Goal: Information Seeking & Learning: Learn about a topic

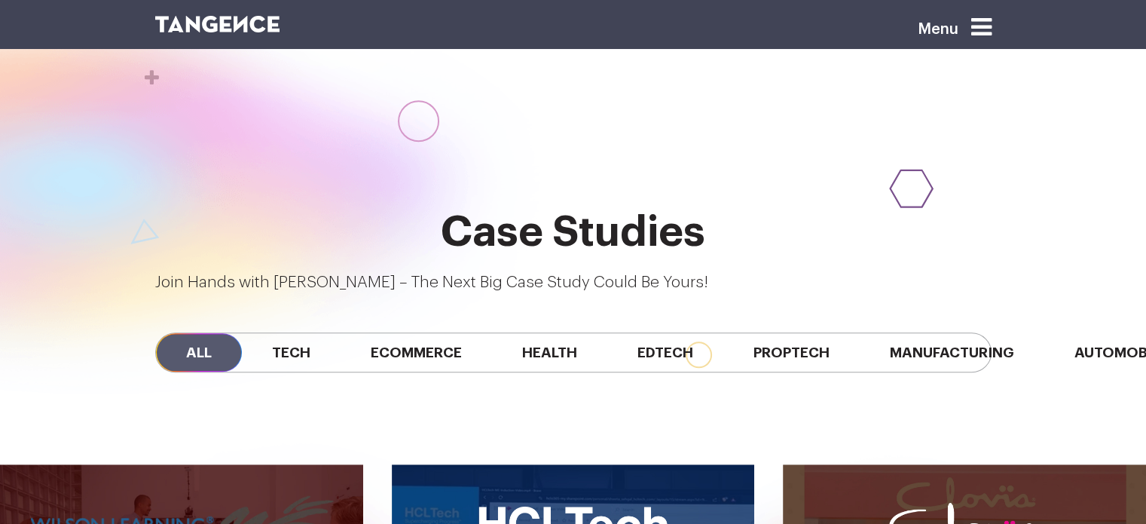
scroll to position [1184, 0]
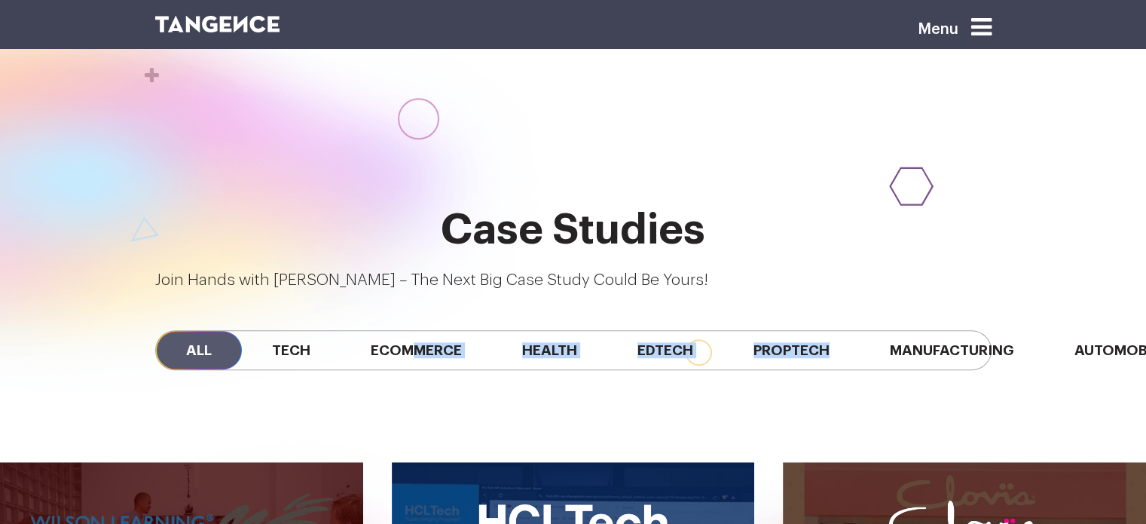
drag, startPoint x: 745, startPoint y: 262, endPoint x: 422, endPoint y: 284, distance: 323.3
click at [422, 292] on div "All Tech Ecommerce Health Edtech Proptech Manufacturing Automobile SaaS Fintech" at bounding box center [573, 349] width 859 height 115
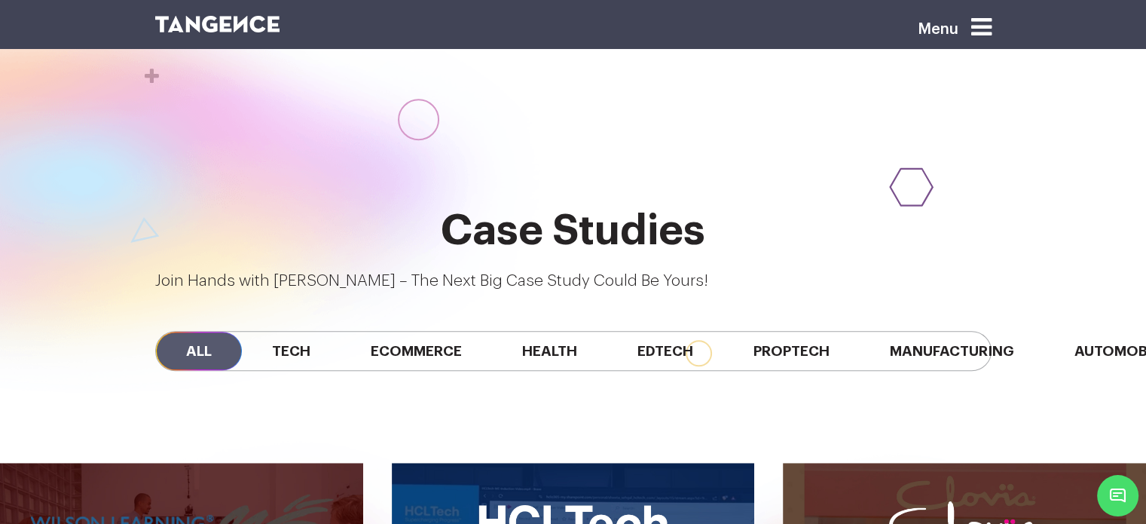
click at [526, 319] on div at bounding box center [90, 216] width 904 height 477
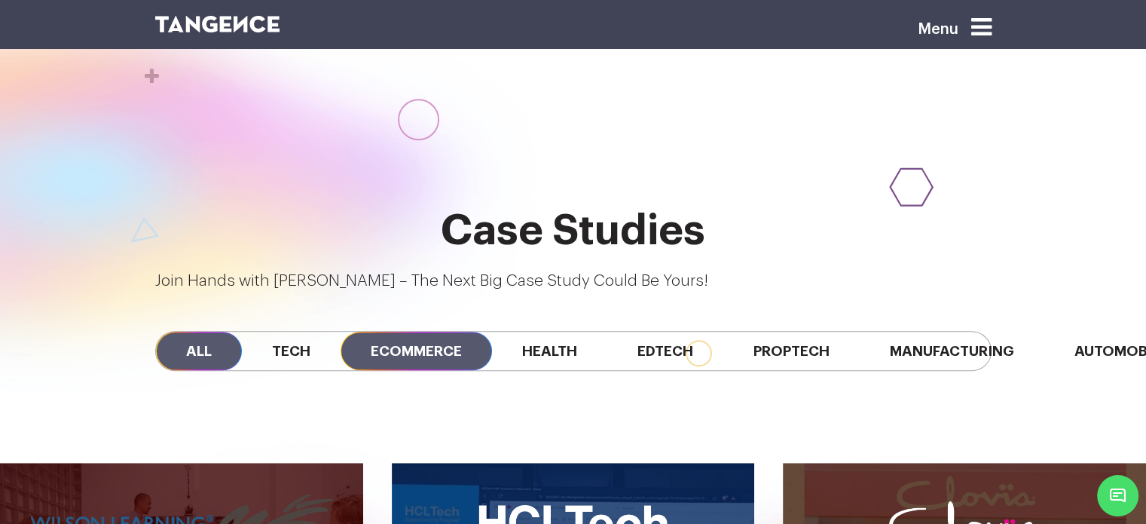
drag, startPoint x: 496, startPoint y: 265, endPoint x: 383, endPoint y: 262, distance: 113.1
click at [383, 331] on div "All Tech Ecommerce Health Edtech Proptech Manufacturing Automobile SaaS Fintech" at bounding box center [573, 351] width 837 height 40
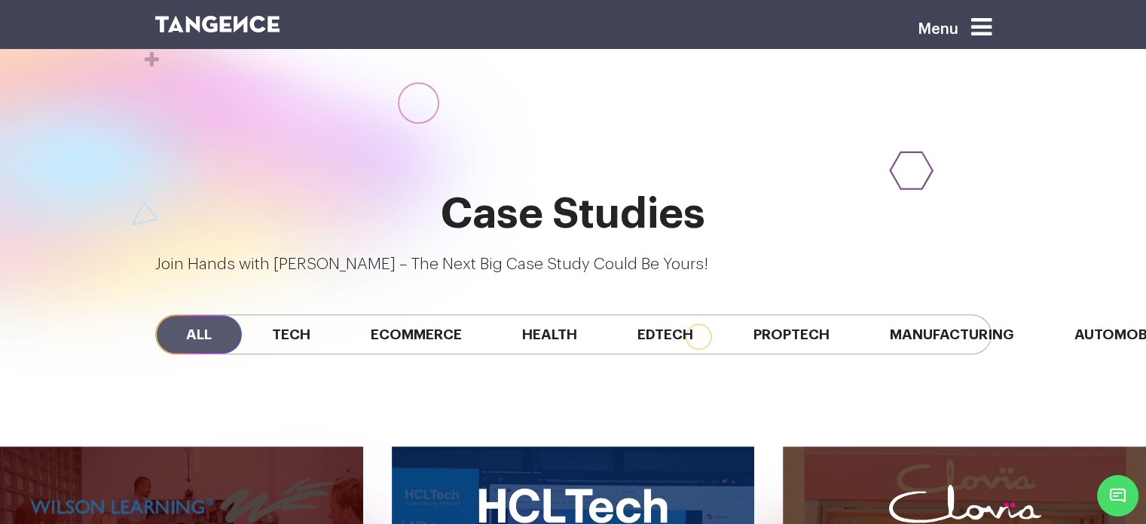
scroll to position [1184, 0]
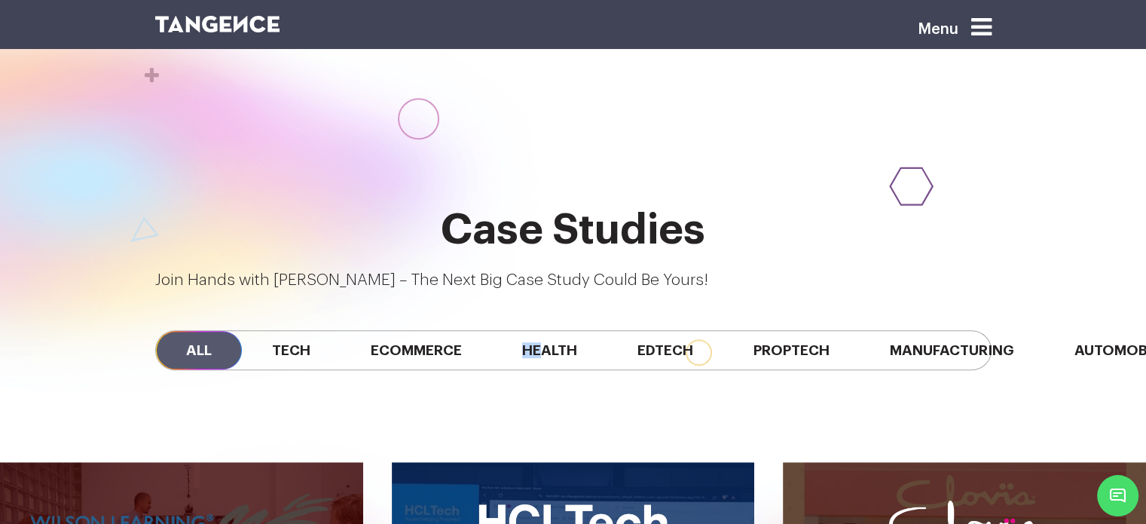
drag, startPoint x: 498, startPoint y: 274, endPoint x: 555, endPoint y: 274, distance: 56.5
click at [555, 330] on div "All Tech Ecommerce Health Edtech Proptech Manufacturing Automobile SaaS Fintech" at bounding box center [573, 350] width 837 height 40
click at [610, 330] on div "All Tech Ecommerce Health Edtech Proptech Manufacturing Automobile SaaS Fintech" at bounding box center [573, 350] width 837 height 40
drag, startPoint x: 522, startPoint y: 274, endPoint x: 561, endPoint y: 274, distance: 39.2
click at [561, 330] on div "All Tech Ecommerce Health Edtech Proptech Manufacturing Automobile SaaS Fintech" at bounding box center [573, 350] width 837 height 40
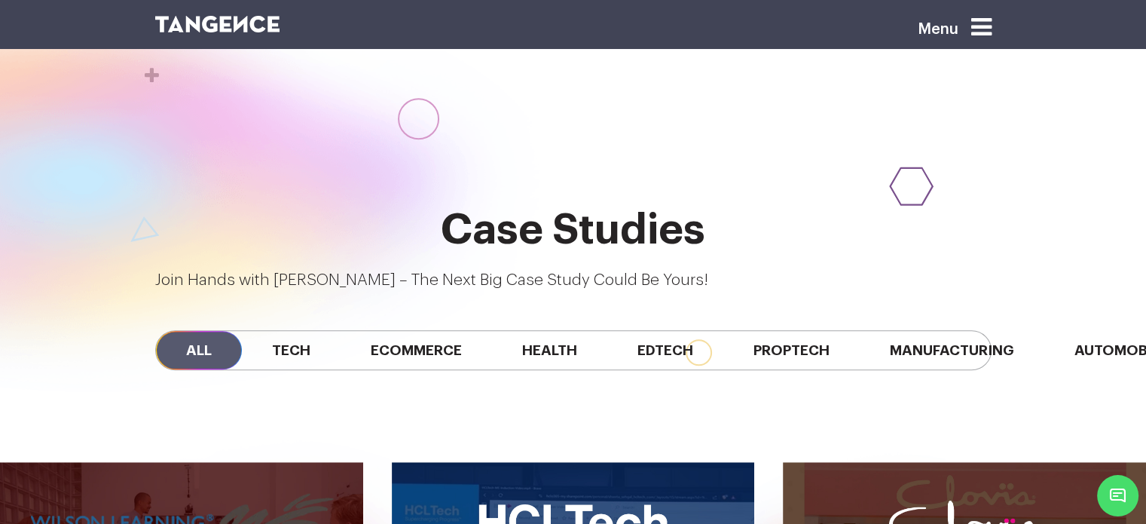
drag, startPoint x: 623, startPoint y: 265, endPoint x: 600, endPoint y: 277, distance: 25.6
click at [600, 330] on div "All Tech Ecommerce Health Edtech Proptech Manufacturing Automobile SaaS Fintech" at bounding box center [573, 350] width 837 height 40
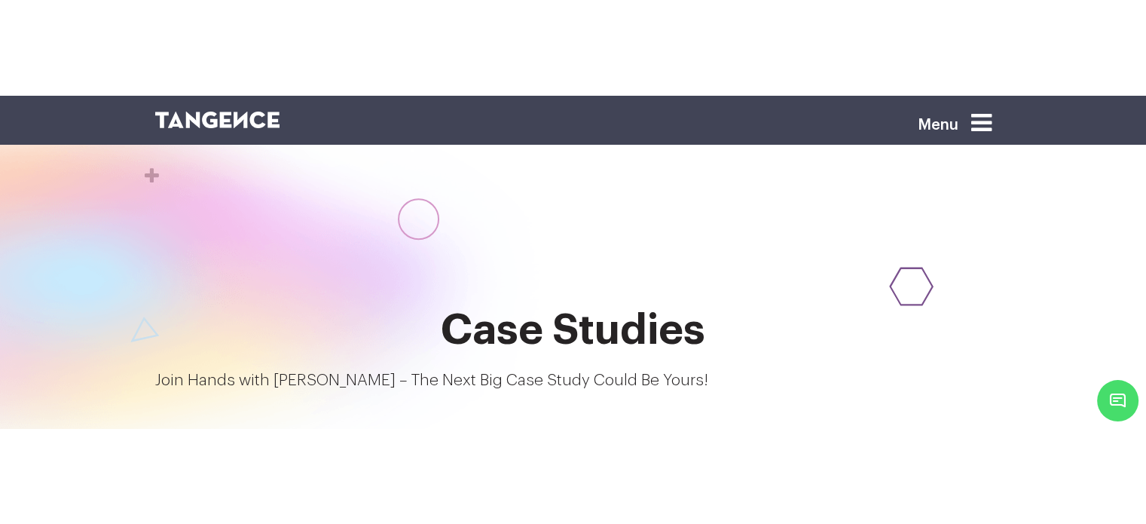
scroll to position [1142, 0]
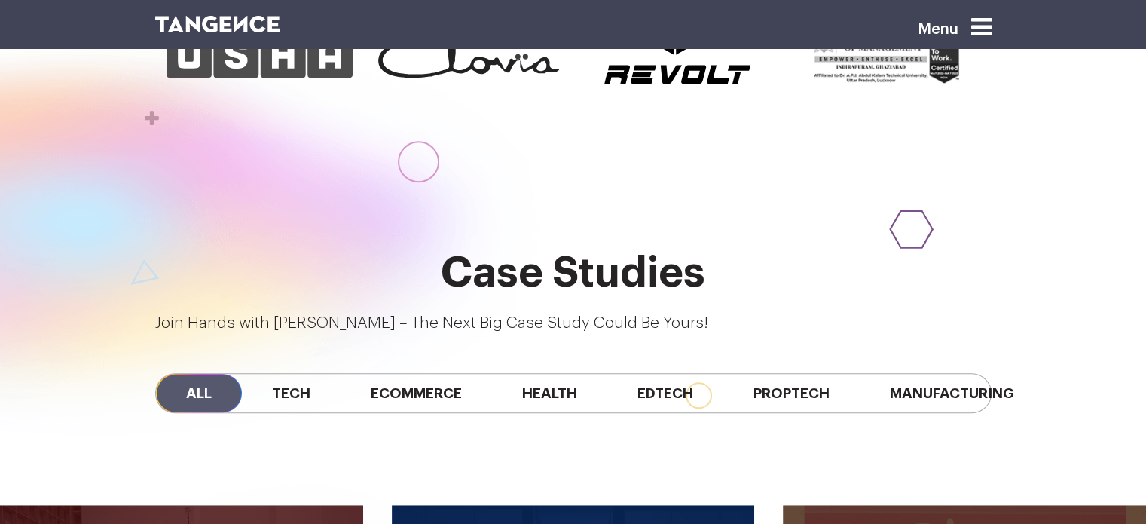
scroll to position [1142, 0]
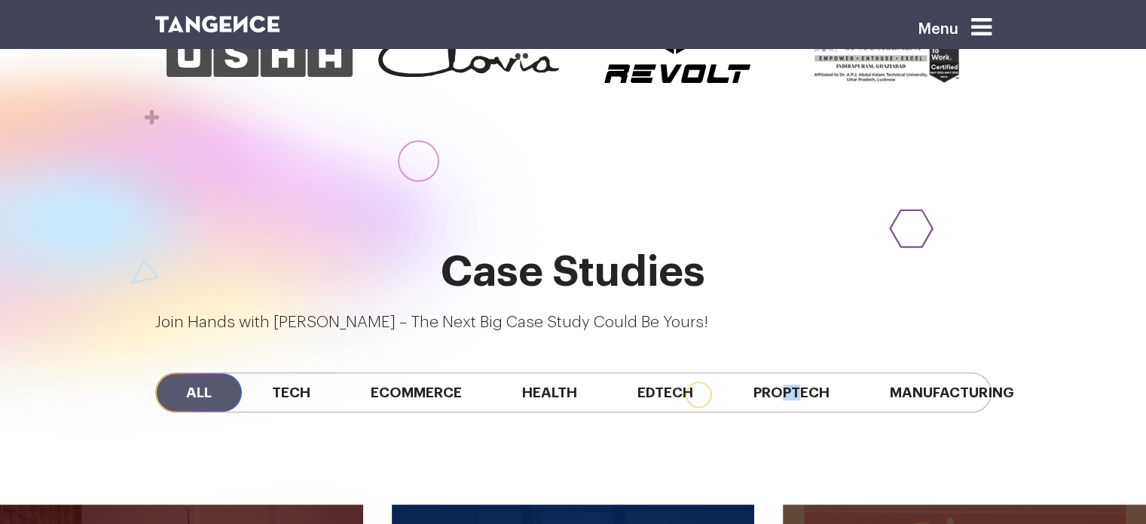
drag, startPoint x: 793, startPoint y: 317, endPoint x: 818, endPoint y: 316, distance: 24.9
click at [818, 372] on div "All Tech Ecommerce Health Edtech Proptech Manufacturing" at bounding box center [573, 392] width 837 height 40
click at [879, 372] on div "All Tech Ecommerce Health Edtech Proptech Manufacturing" at bounding box center [573, 392] width 837 height 40
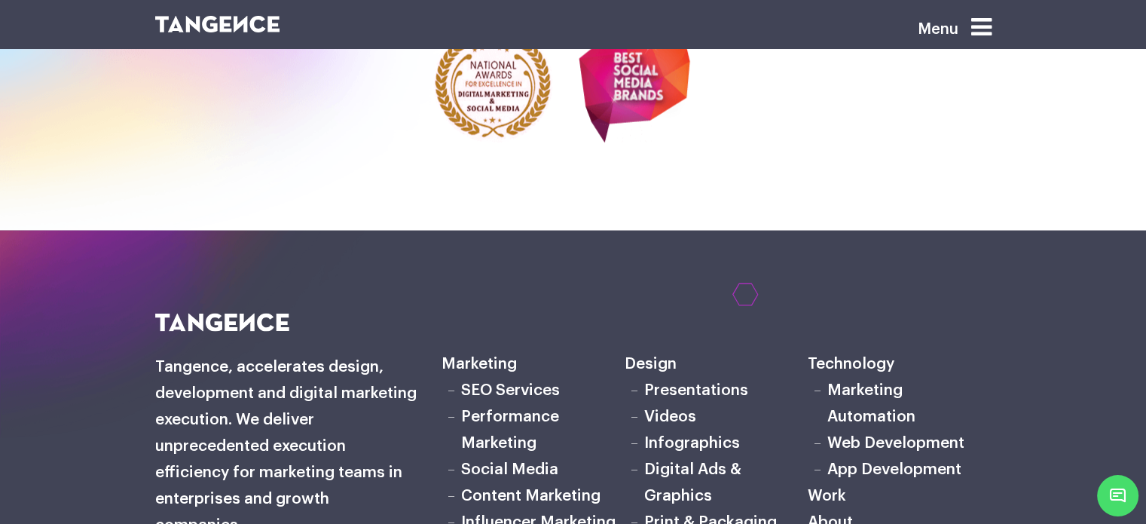
scroll to position [3138, 0]
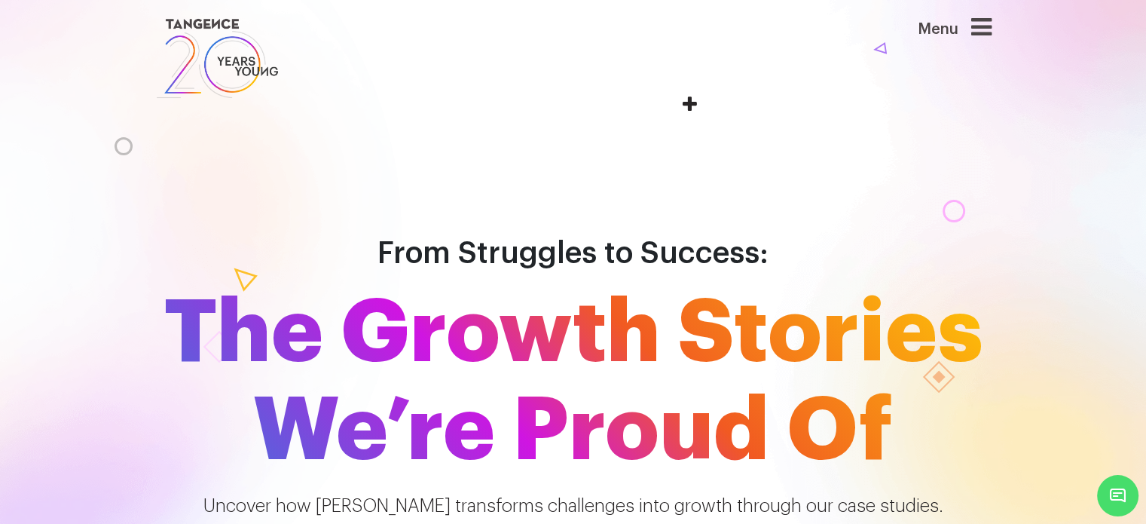
click at [565, 186] on h1 "From Struggles to Success: The Growth Stories We’re Proud Of" at bounding box center [573, 333] width 859 height 294
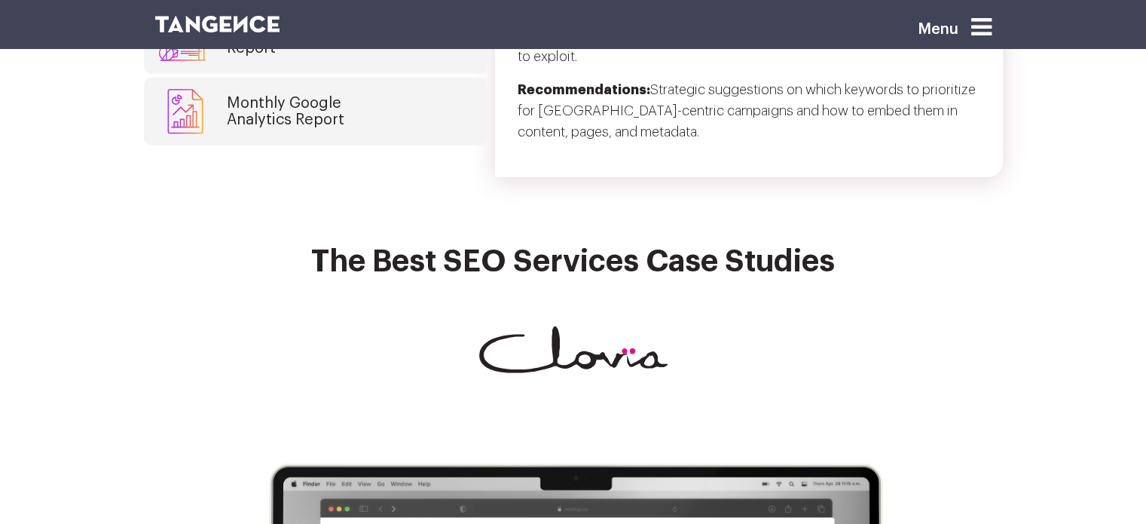
scroll to position [4335, 0]
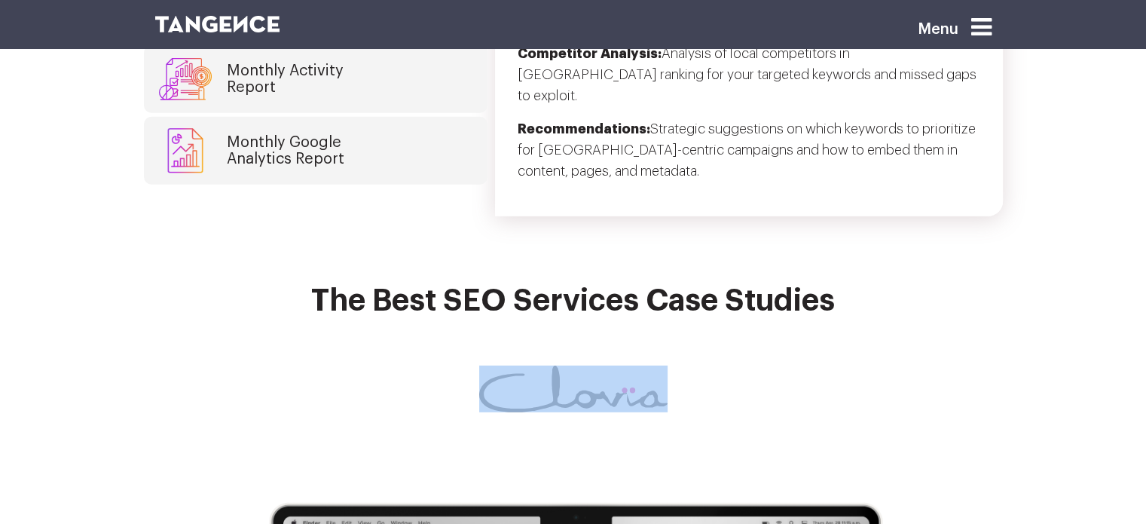
drag, startPoint x: 670, startPoint y: 237, endPoint x: 528, endPoint y: 220, distance: 143.4
click at [528, 366] on div at bounding box center [573, 389] width 859 height 47
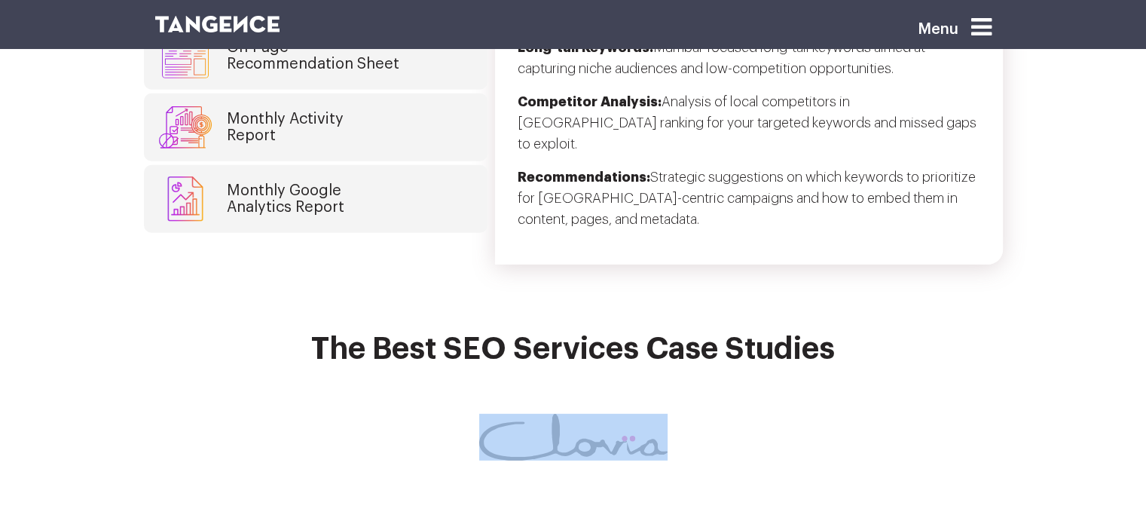
scroll to position [4288, 0]
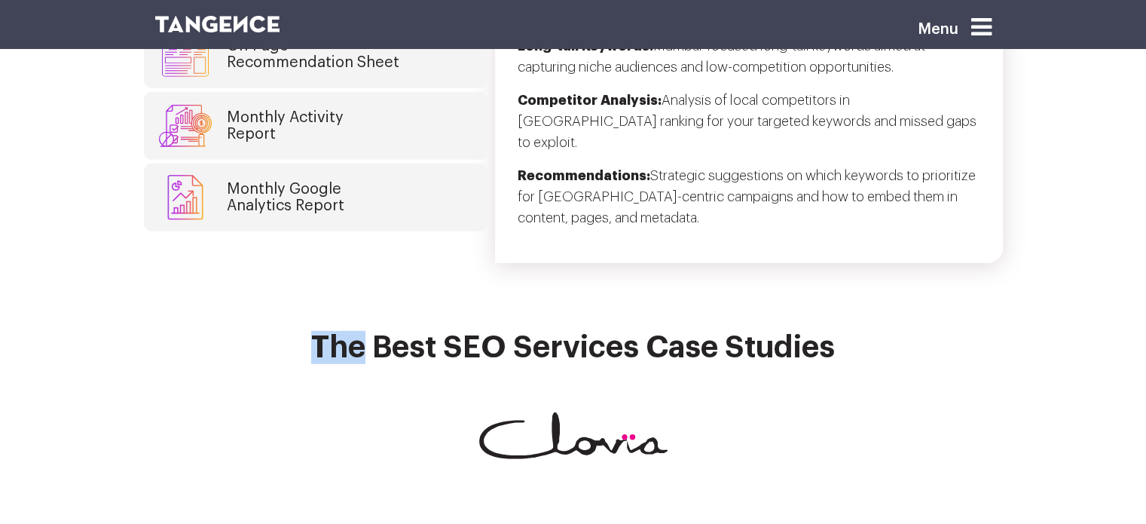
drag, startPoint x: 295, startPoint y: 164, endPoint x: 362, endPoint y: 185, distance: 69.4
click at [362, 331] on h2 "The best SEO Services Case Studies" at bounding box center [573, 356] width 837 height 51
click at [489, 412] on img at bounding box center [573, 435] width 188 height 47
click at [348, 331] on h2 "The best SEO Services Case Studies" at bounding box center [573, 356] width 837 height 51
click at [314, 331] on h2 "The best SEO Services Case Studies" at bounding box center [573, 356] width 837 height 51
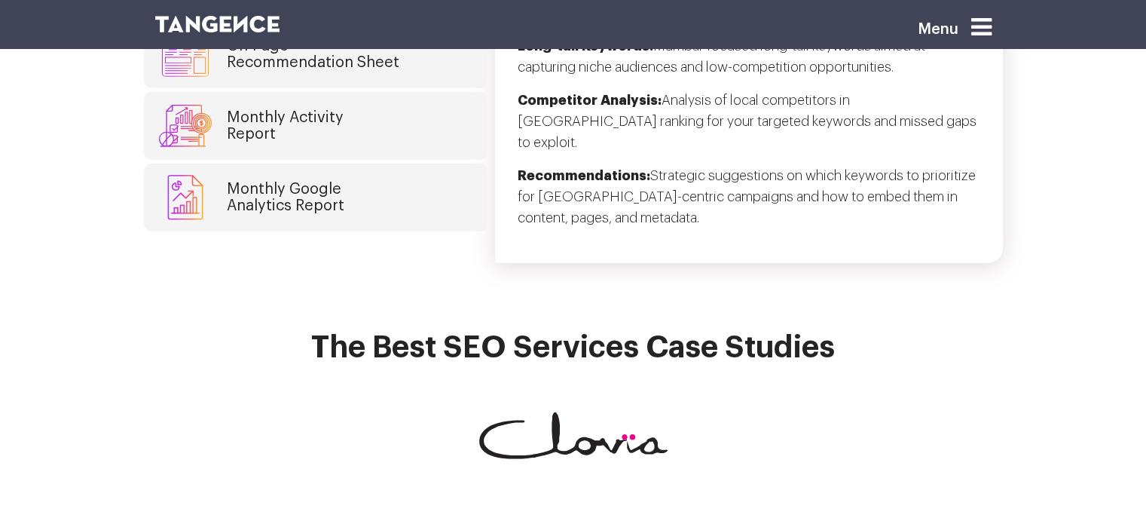
drag, startPoint x: 477, startPoint y: 258, endPoint x: 560, endPoint y: 274, distance: 84.5
click at [560, 412] on div at bounding box center [573, 435] width 859 height 47
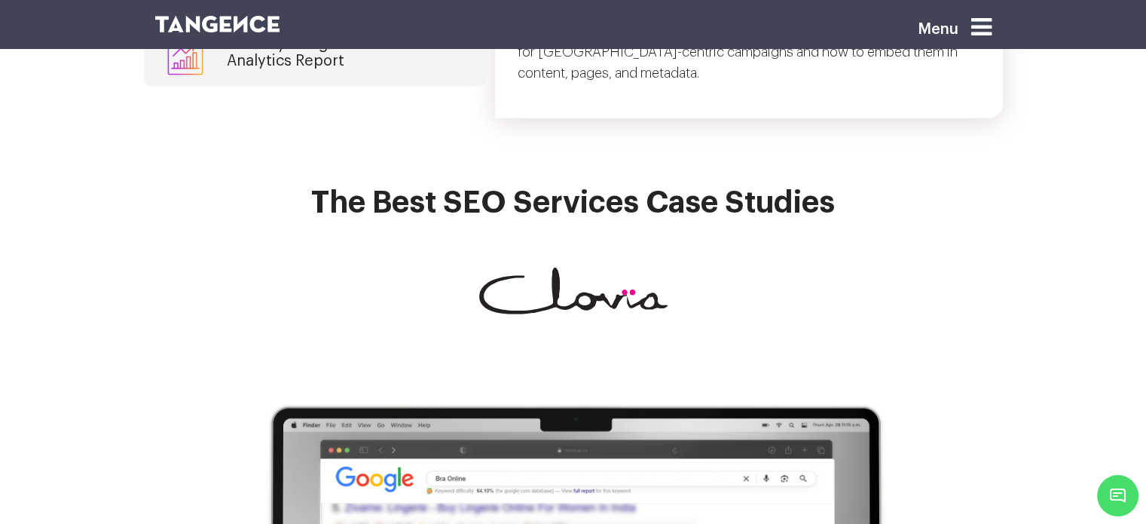
scroll to position [4584, 0]
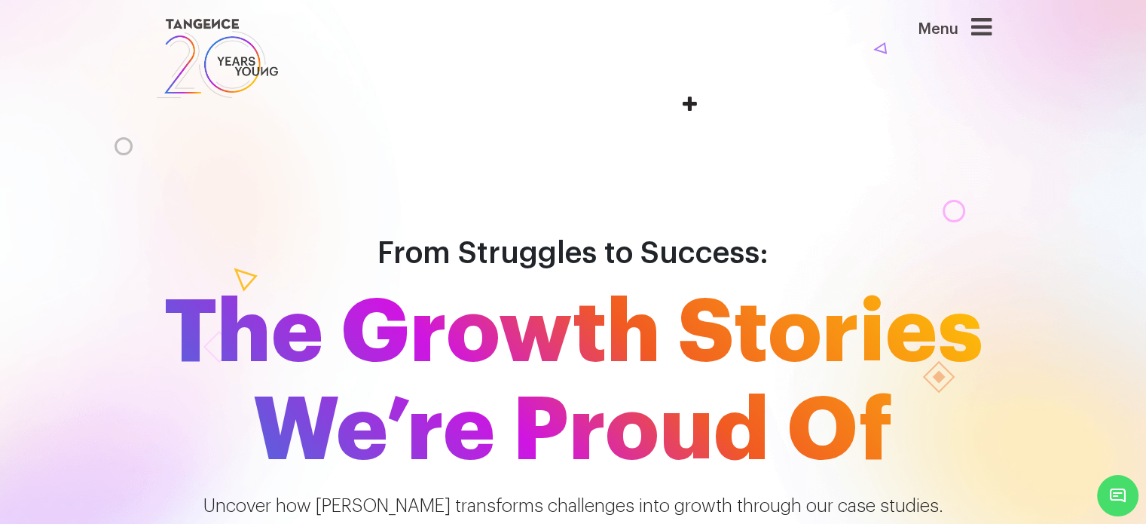
click at [986, 20] on icon at bounding box center [981, 27] width 20 height 24
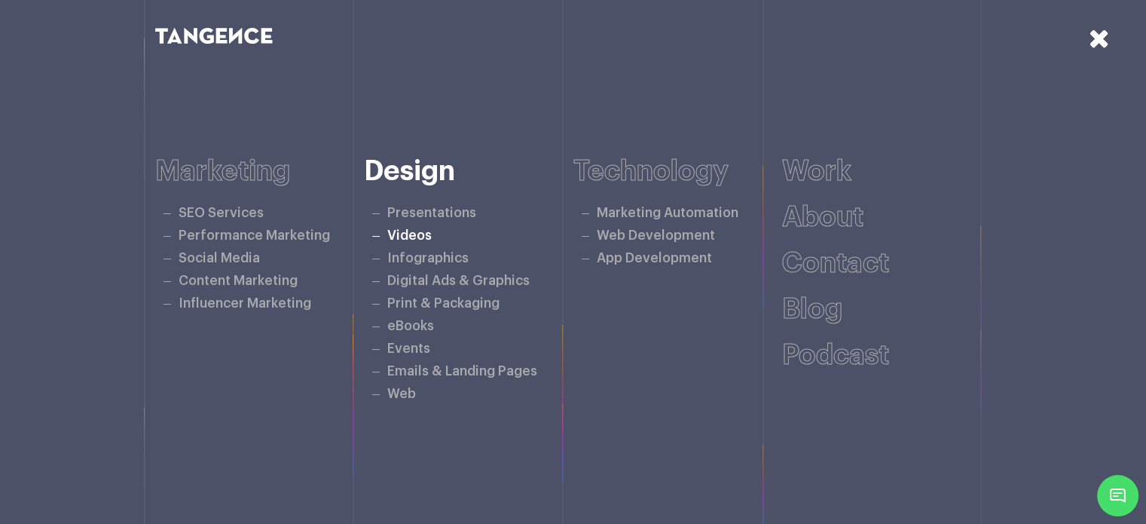
click at [405, 234] on link "Videos" at bounding box center [409, 235] width 44 height 13
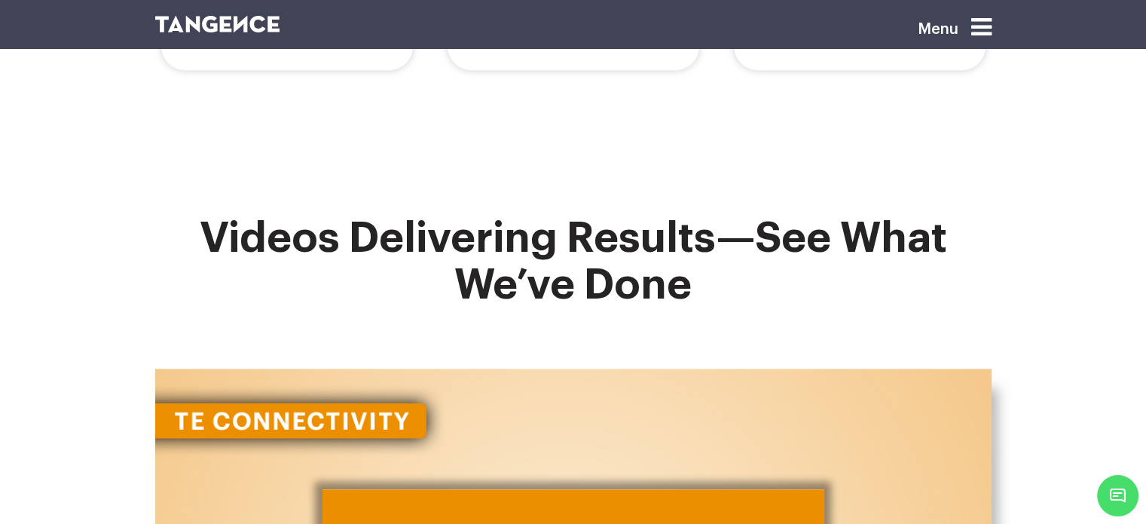
scroll to position [1341, 0]
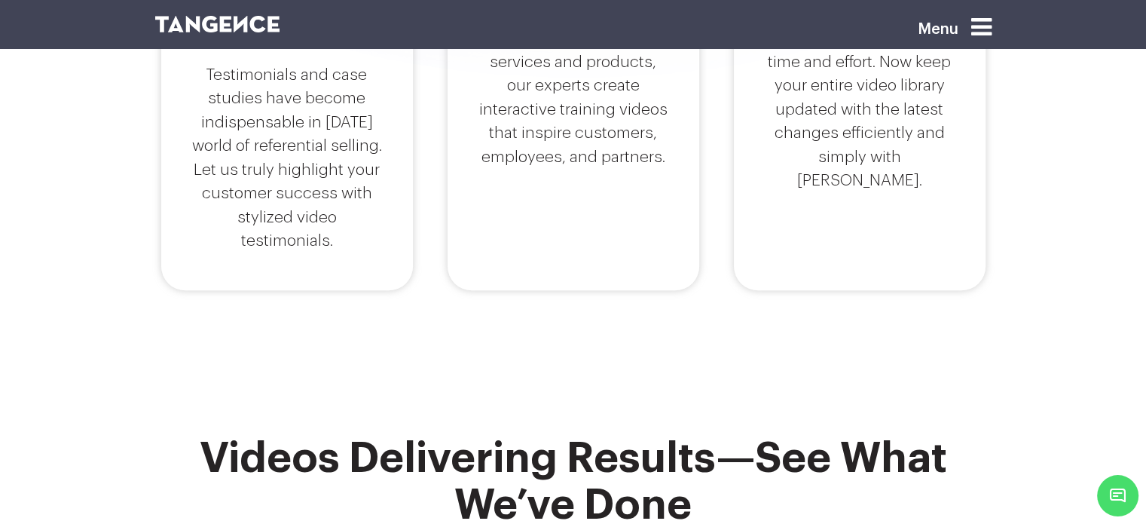
click at [985, 23] on icon at bounding box center [981, 27] width 20 height 24
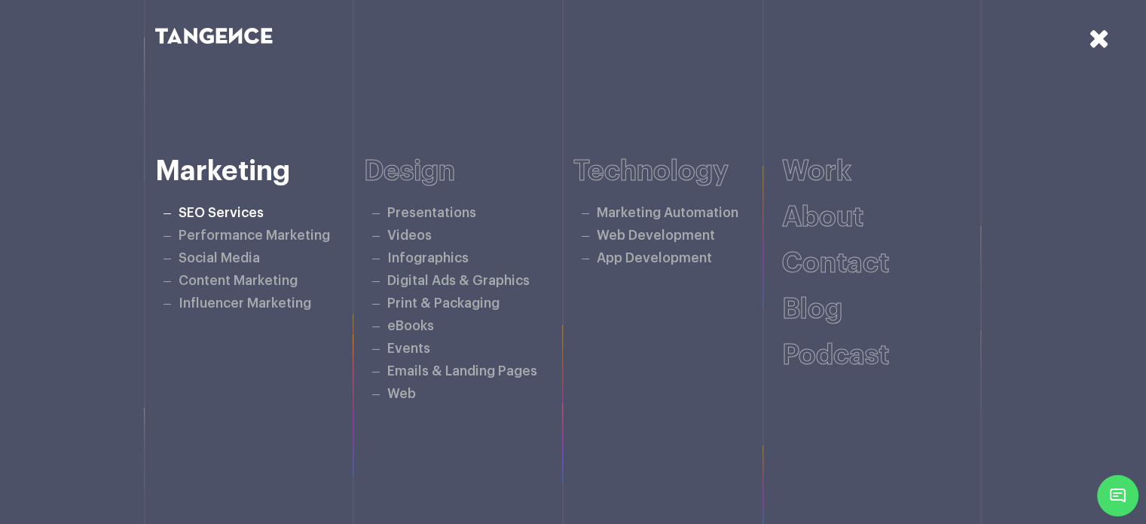
click at [220, 213] on link "SEO Services" at bounding box center [221, 212] width 85 height 13
click at [219, 229] on link "Performance Marketing" at bounding box center [254, 235] width 151 height 13
click at [220, 260] on link "Social Media" at bounding box center [219, 258] width 81 height 13
click at [227, 284] on link "Content Marketing" at bounding box center [238, 280] width 119 height 13
click at [232, 297] on link "Influencer Marketing" at bounding box center [245, 303] width 133 height 13
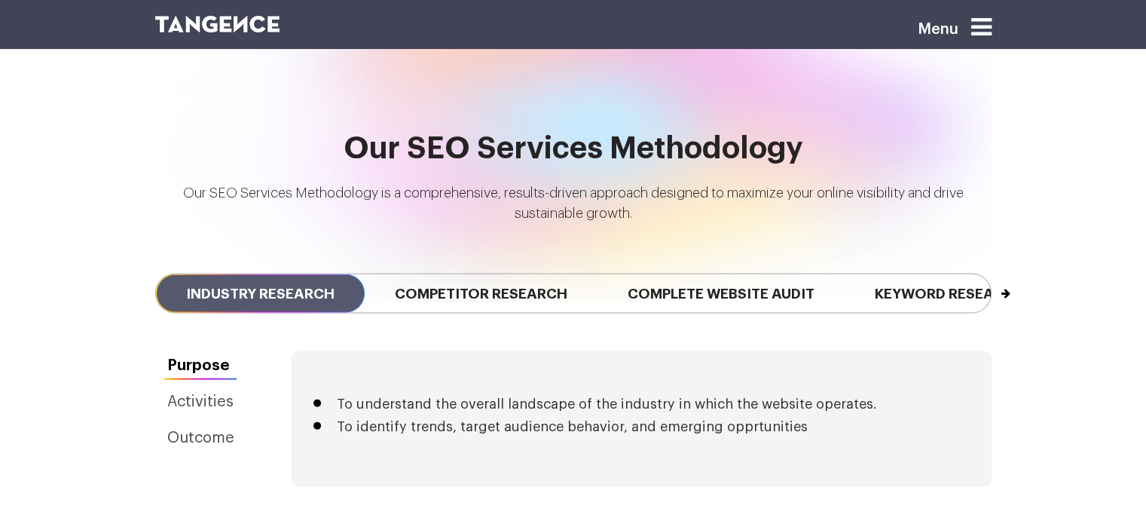
scroll to position [3262, 0]
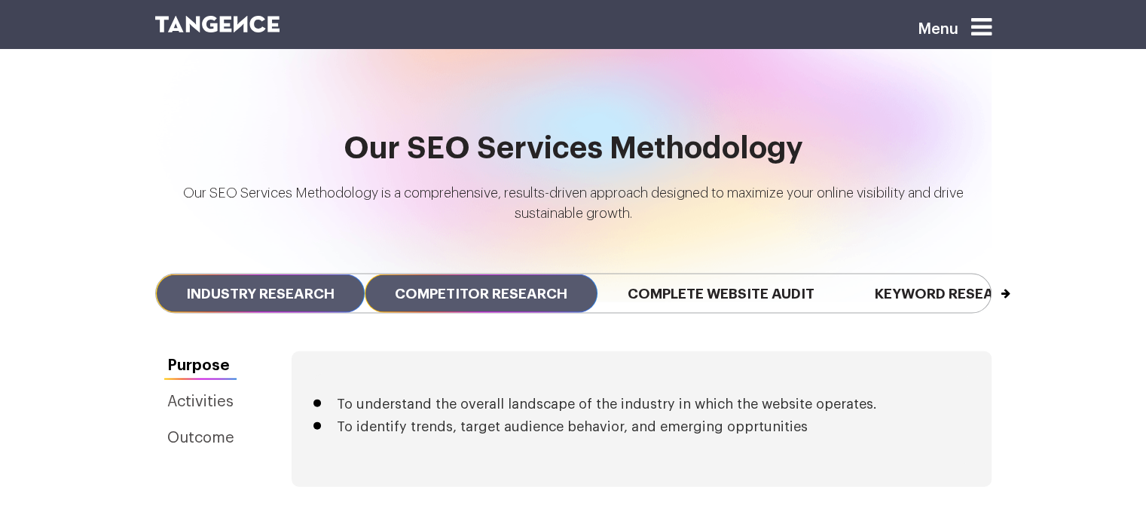
click at [459, 274] on span "Competitor Research" at bounding box center [481, 293] width 233 height 38
click at [303, 274] on span "Industry Research" at bounding box center [260, 293] width 209 height 38
click at [460, 274] on span "Competitor Research" at bounding box center [481, 293] width 233 height 38
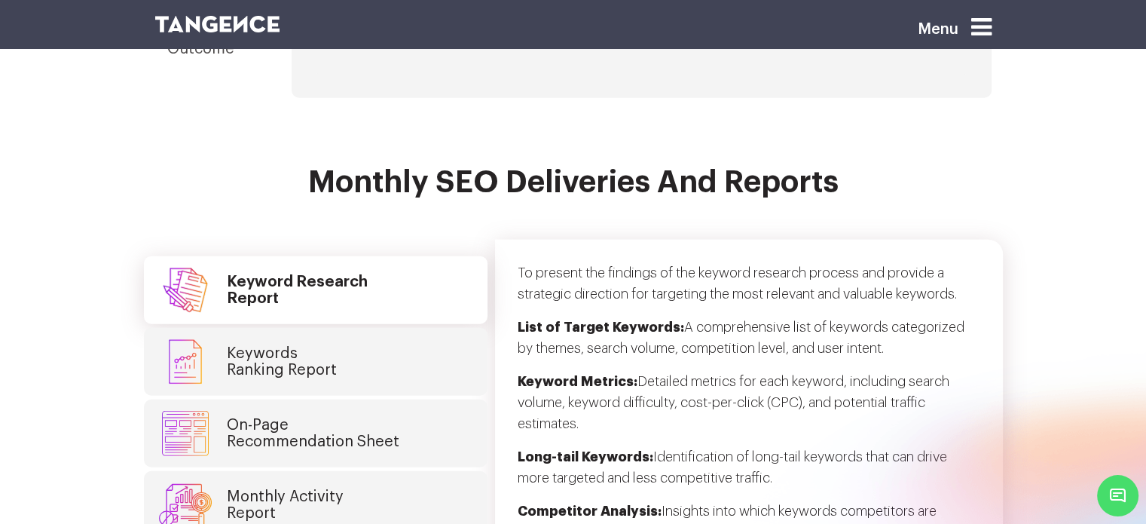
scroll to position [3650, 0]
click at [408, 329] on link "Keywords Ranking Report" at bounding box center [316, 363] width 344 height 68
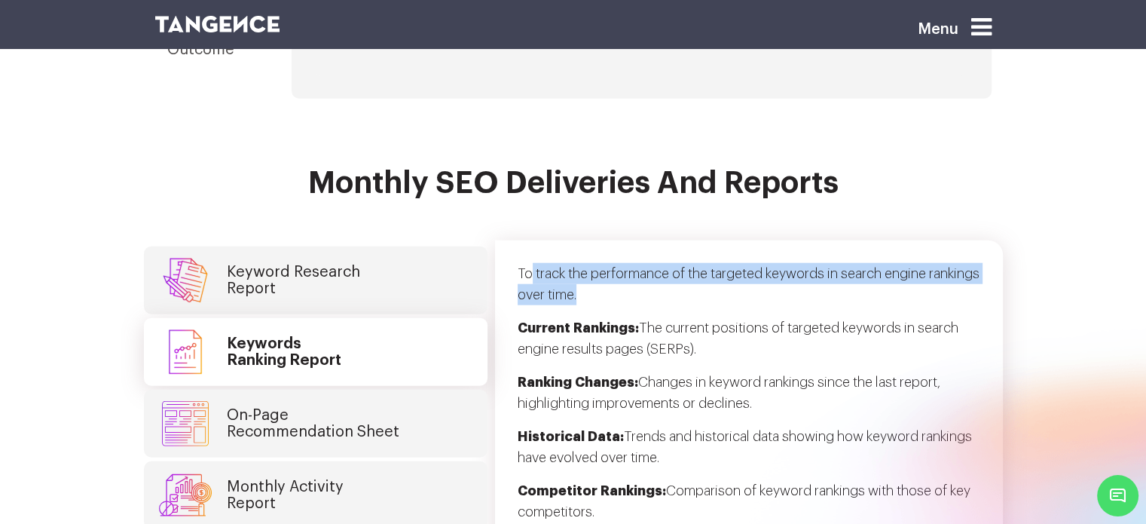
drag, startPoint x: 646, startPoint y: 210, endPoint x: 531, endPoint y: 179, distance: 119.6
click at [531, 263] on p "To track the performance of the targeted keywords in search engine rankings ove…" at bounding box center [749, 290] width 463 height 54
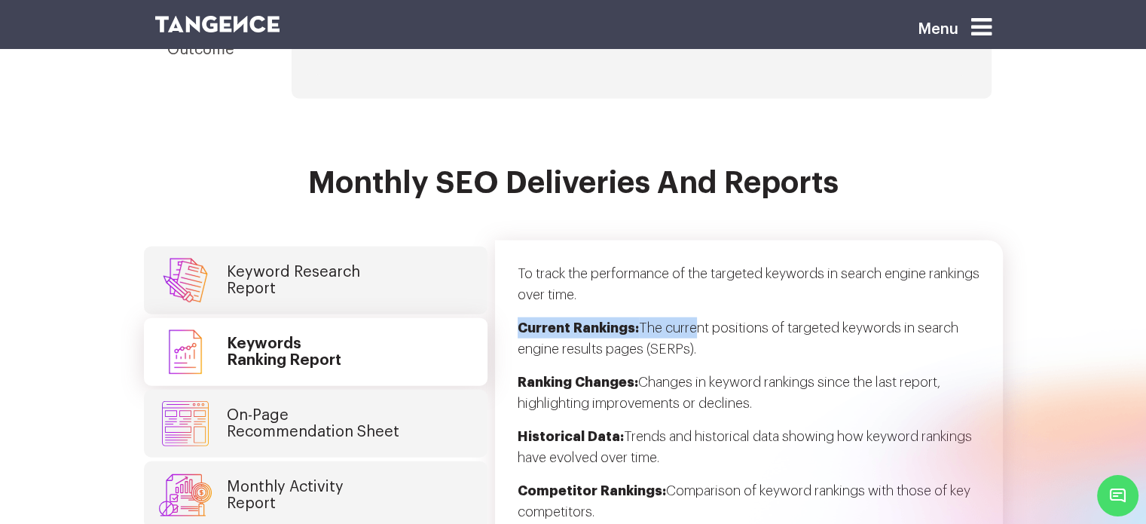
drag, startPoint x: 519, startPoint y: 237, endPoint x: 702, endPoint y: 246, distance: 183.4
click at [702, 317] on p "Current Rankings: The current positions of targeted keywords in search engine r…" at bounding box center [749, 344] width 463 height 54
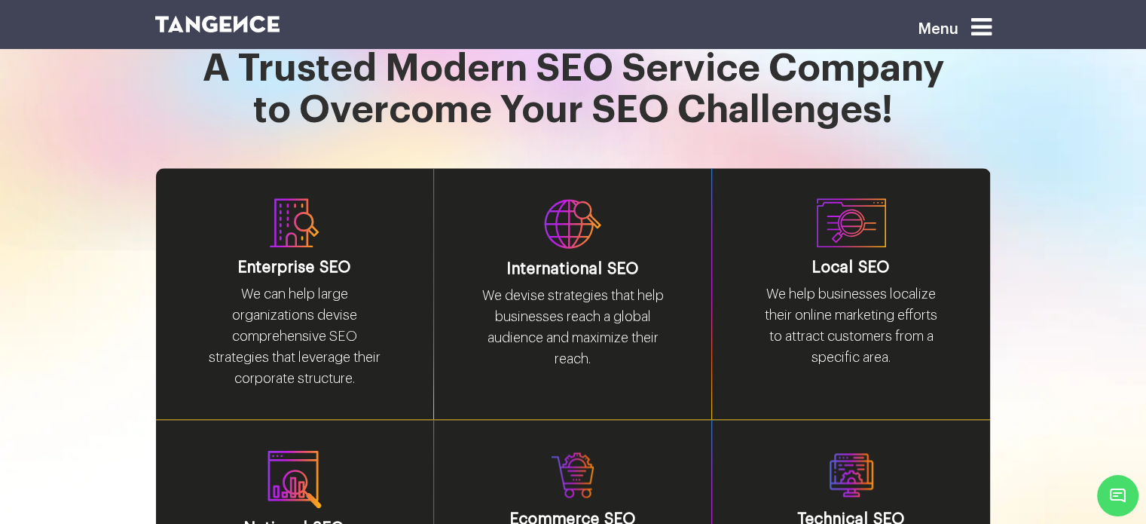
scroll to position [1795, 0]
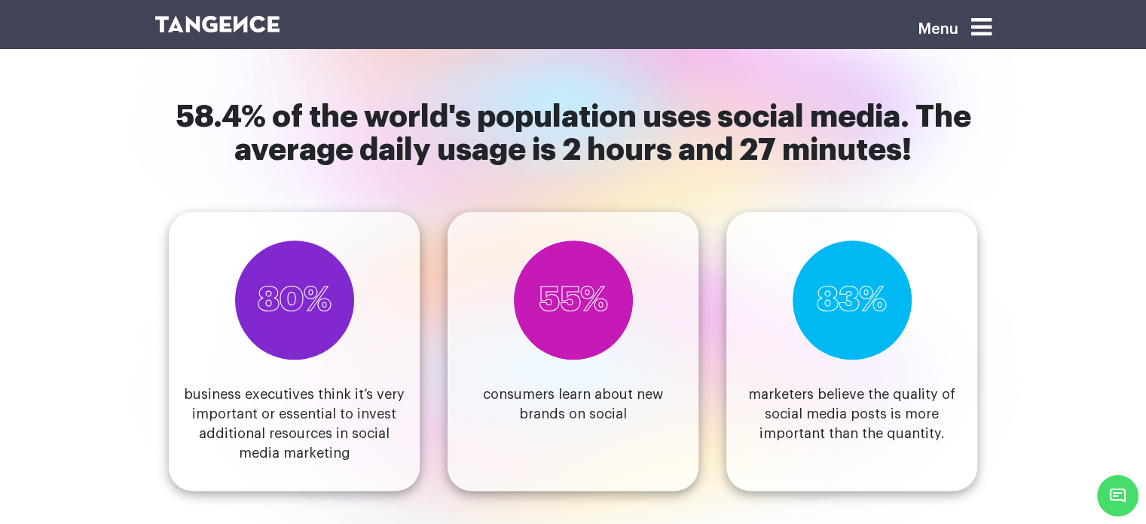
scroll to position [1266, 0]
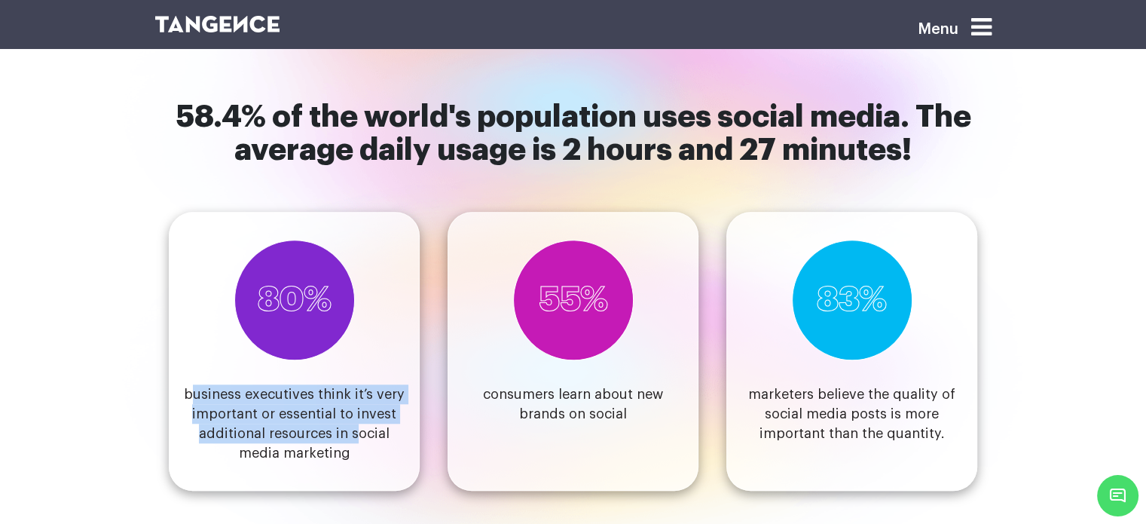
drag, startPoint x: 357, startPoint y: 415, endPoint x: 196, endPoint y: 367, distance: 168.3
click at [196, 384] on h4 "business executives think it’s very important or essential to invest additional…" at bounding box center [294, 423] width 225 height 78
drag, startPoint x: 187, startPoint y: 364, endPoint x: 372, endPoint y: 418, distance: 192.4
click at [372, 418] on h4 "business executives think it’s very important or essential to invest additional…" at bounding box center [294, 423] width 225 height 78
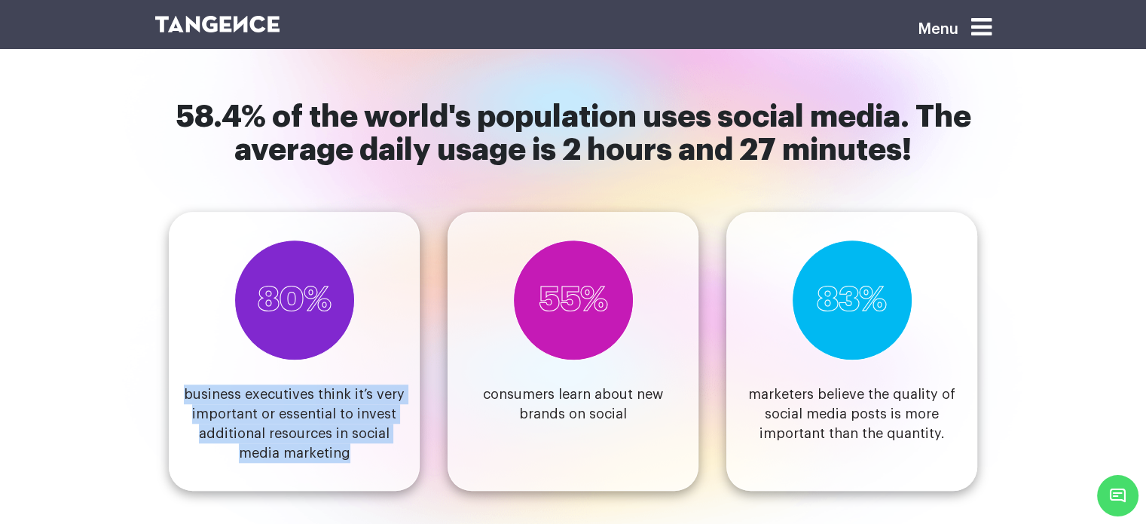
click at [317, 354] on div "80% business executives think it’s very important or essential to invest additi…" at bounding box center [294, 351] width 251 height 279
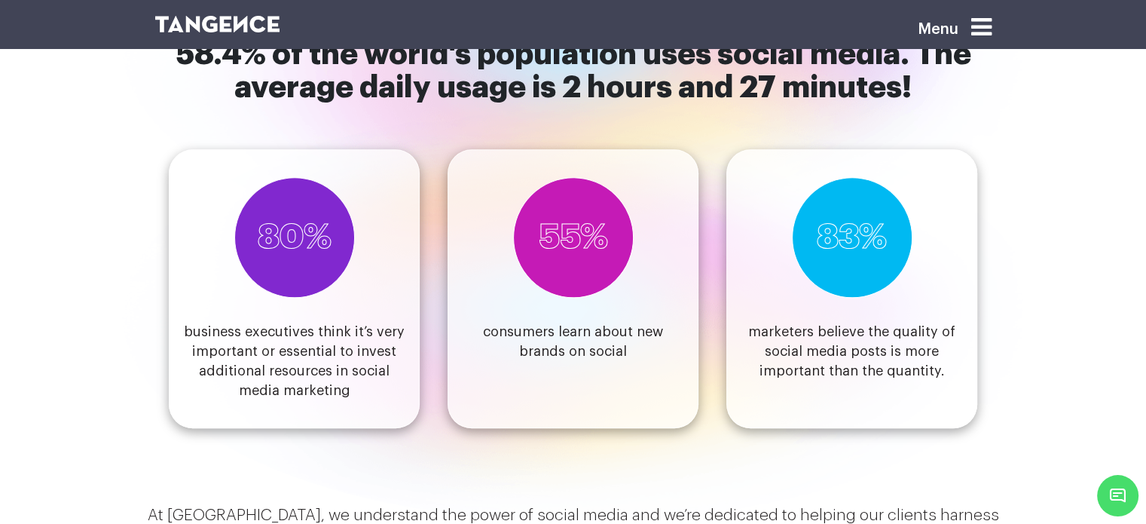
scroll to position [1170, 0]
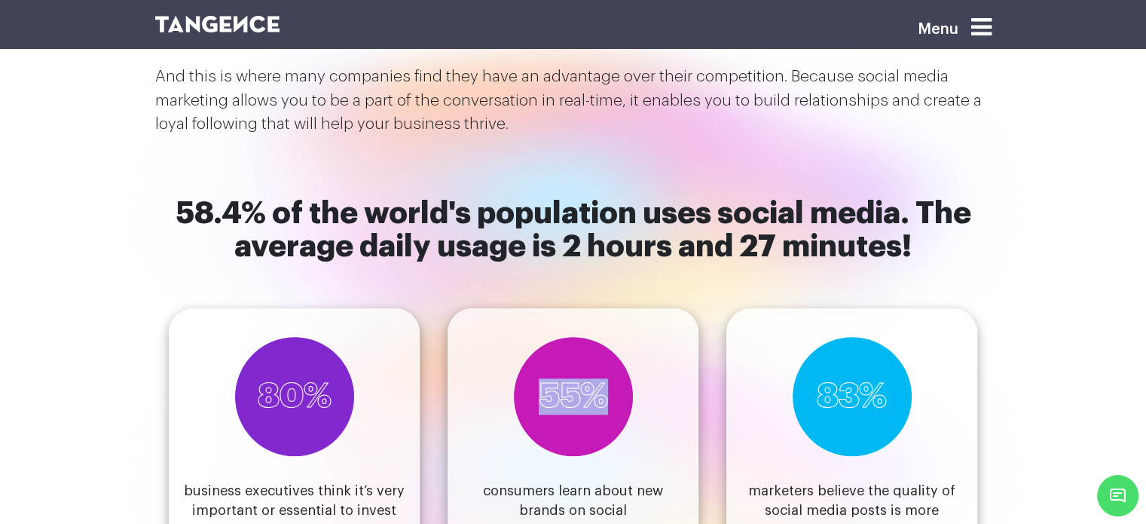
drag, startPoint x: 606, startPoint y: 364, endPoint x: 543, endPoint y: 366, distance: 62.6
click at [543, 378] on h3 "55%" at bounding box center [573, 396] width 69 height 36
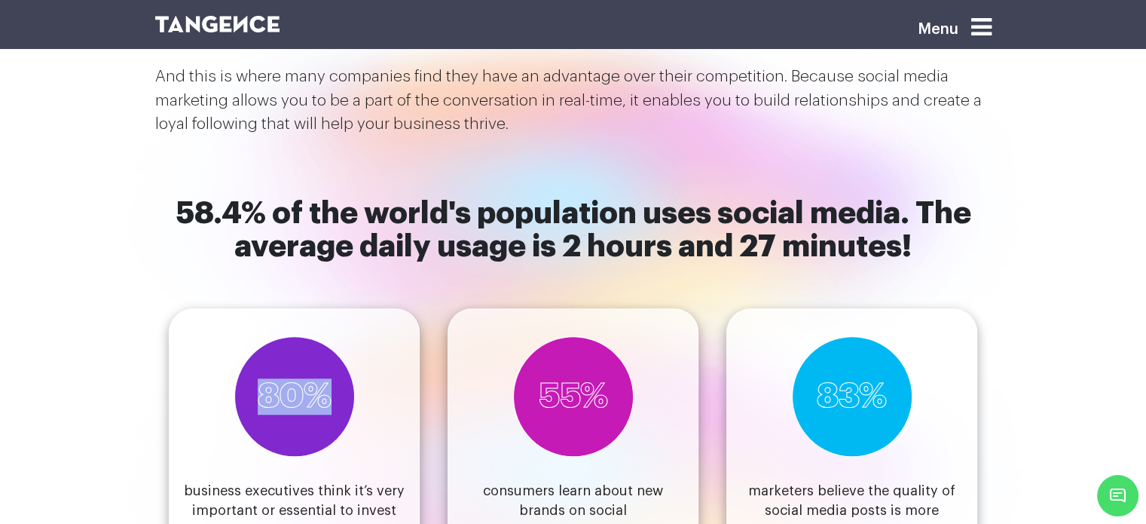
drag, startPoint x: 337, startPoint y: 362, endPoint x: 262, endPoint y: 360, distance: 74.6
click at [262, 360] on div "80%" at bounding box center [294, 396] width 121 height 121
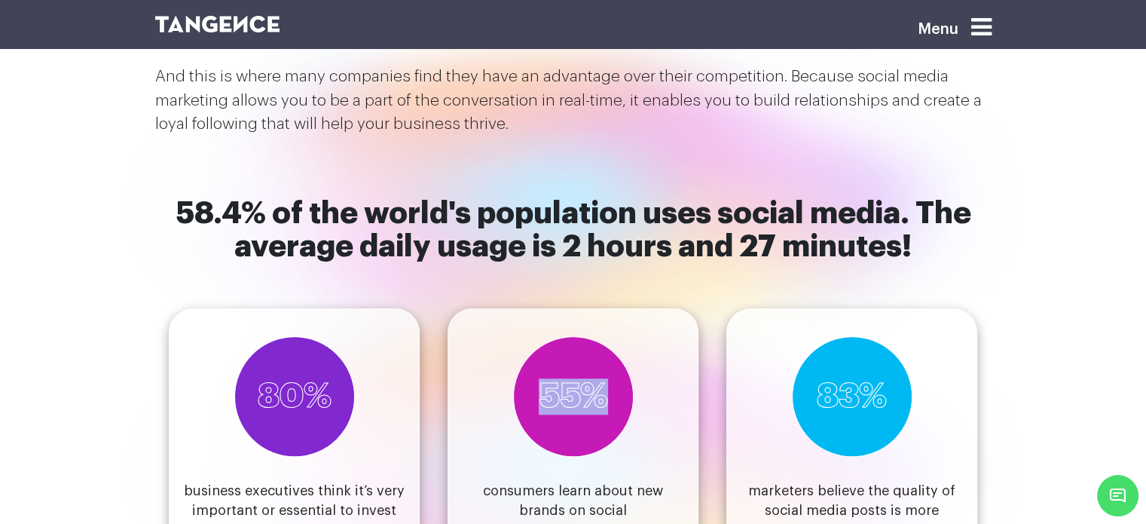
drag, startPoint x: 618, startPoint y: 370, endPoint x: 548, endPoint y: 369, distance: 70.1
click at [548, 369] on div "55%" at bounding box center [573, 396] width 121 height 121
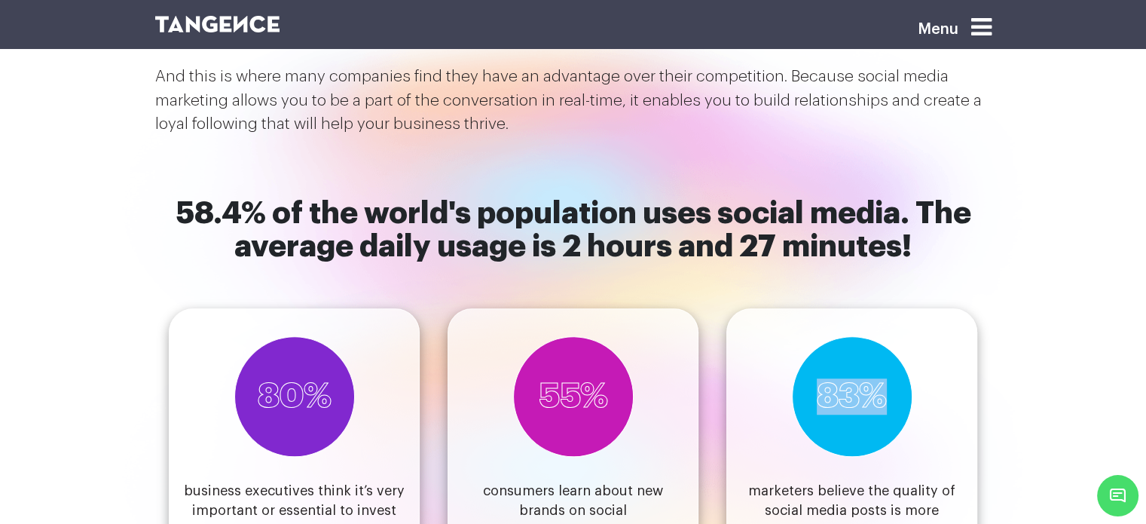
drag, startPoint x: 889, startPoint y: 359, endPoint x: 798, endPoint y: 360, distance: 90.4
click at [798, 360] on div "83%" at bounding box center [852, 396] width 121 height 121
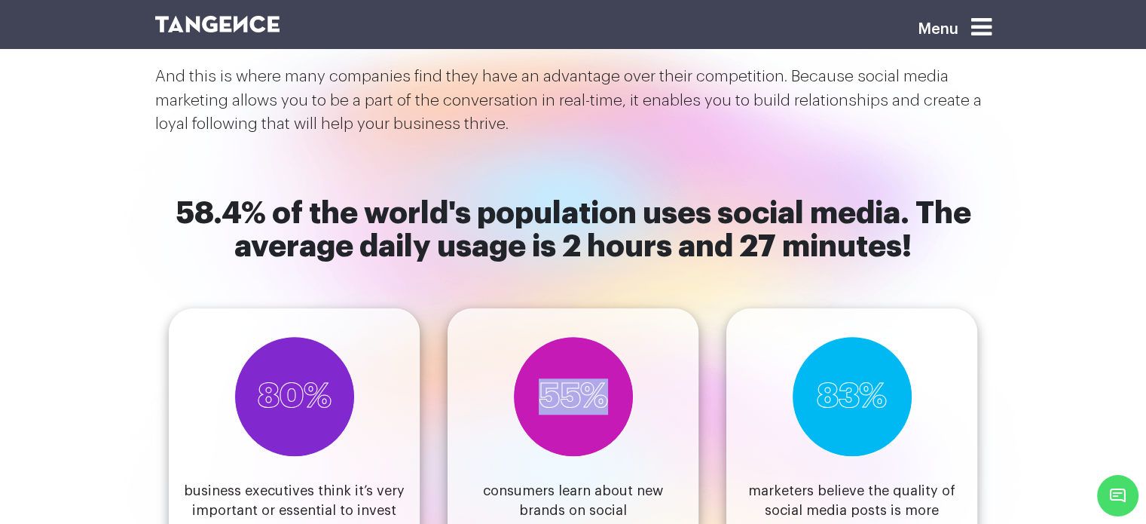
drag, startPoint x: 613, startPoint y: 361, endPoint x: 543, endPoint y: 370, distance: 70.7
click at [543, 370] on div "55%" at bounding box center [573, 396] width 121 height 121
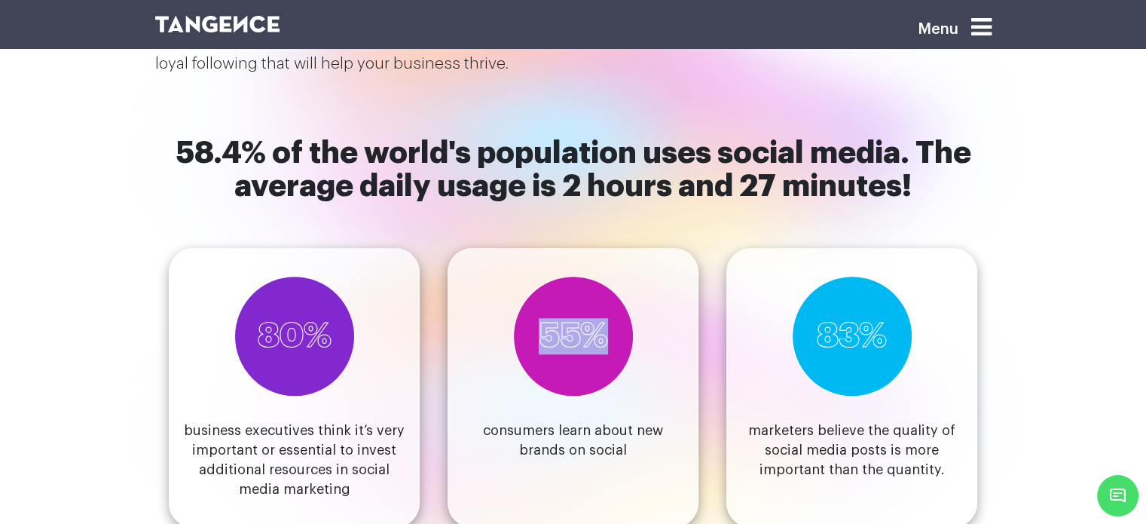
scroll to position [1241, 0]
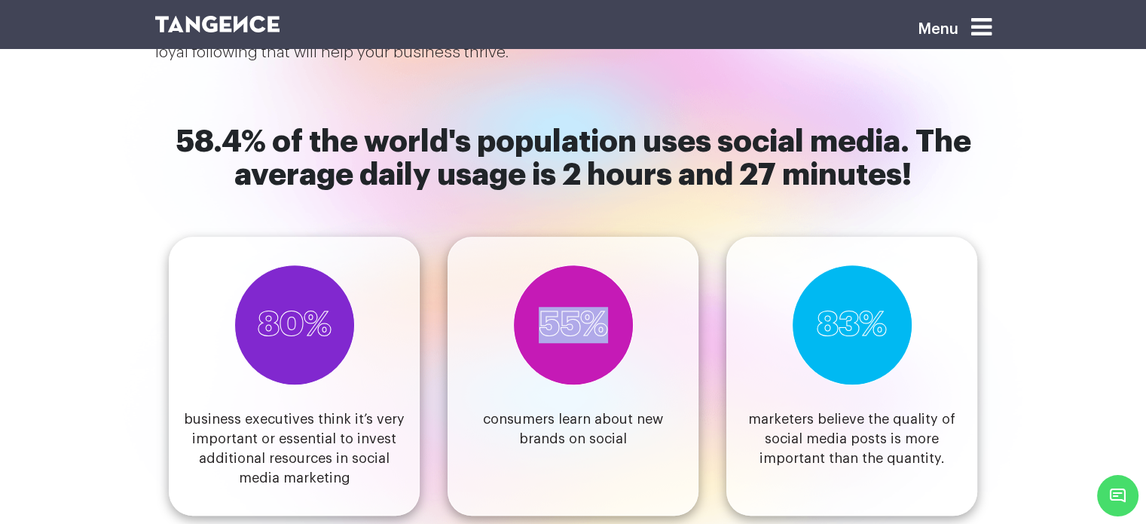
click at [474, 268] on div "55% consumers learn about new brands on social" at bounding box center [573, 376] width 251 height 279
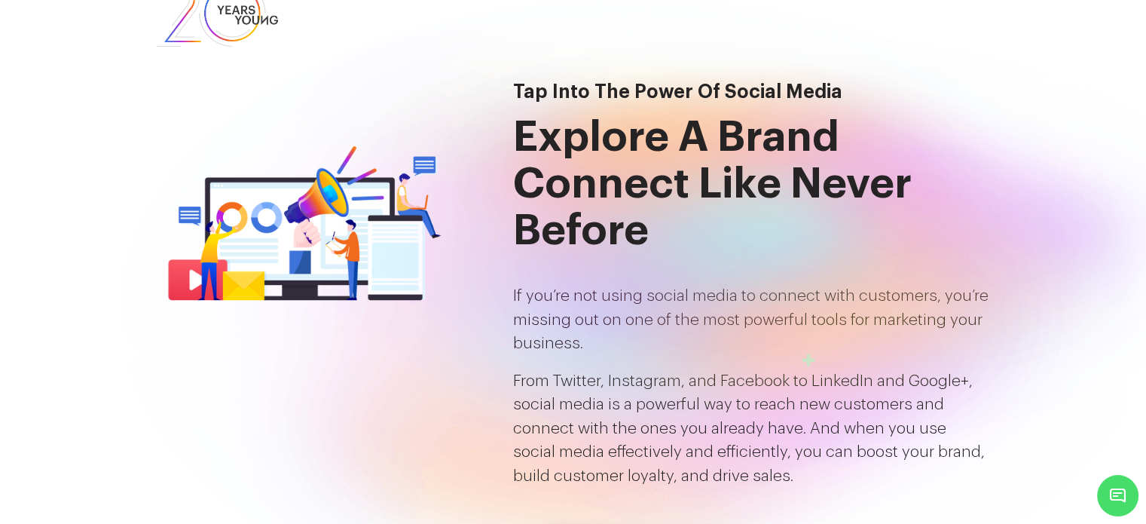
scroll to position [8, 0]
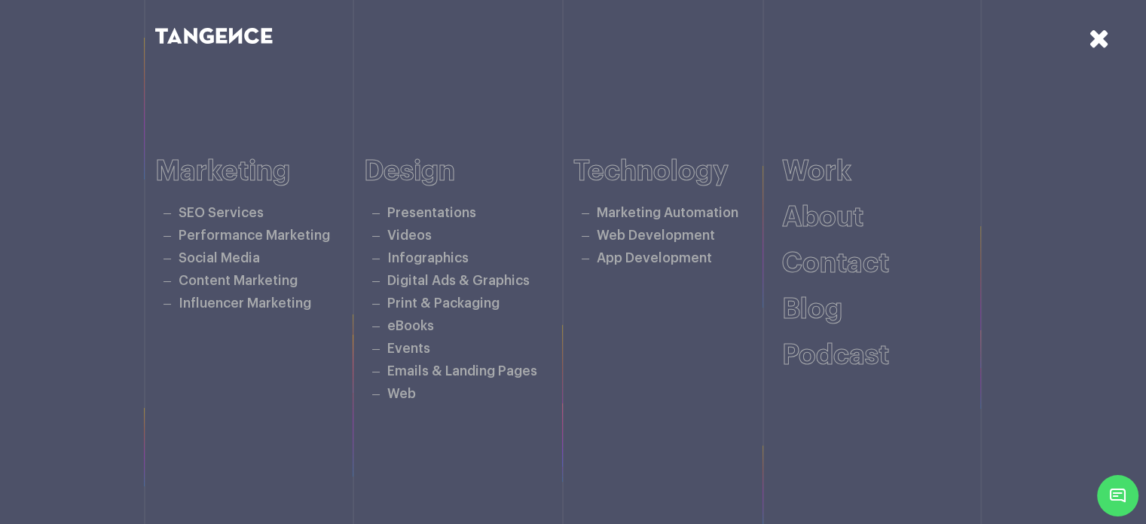
click at [1100, 48] on icon at bounding box center [1099, 38] width 21 height 26
click at [1100, 38] on icon at bounding box center [1099, 38] width 21 height 26
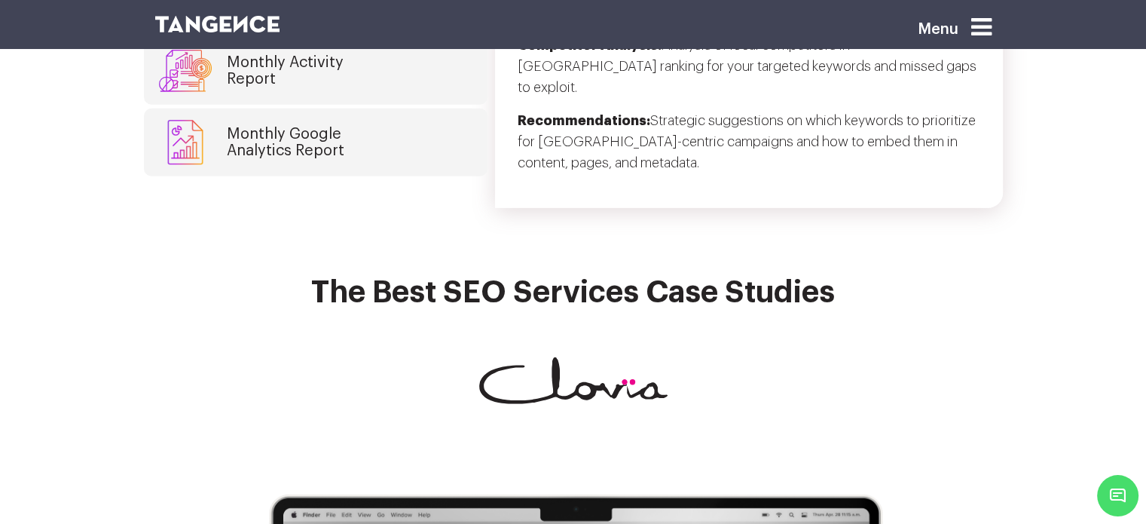
scroll to position [4205, 0]
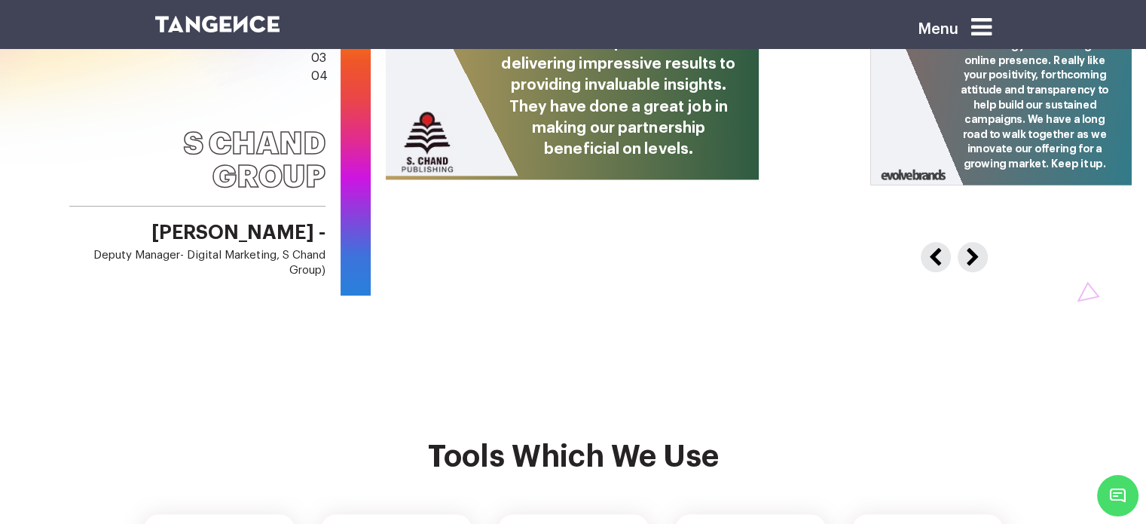
scroll to position [6329, 0]
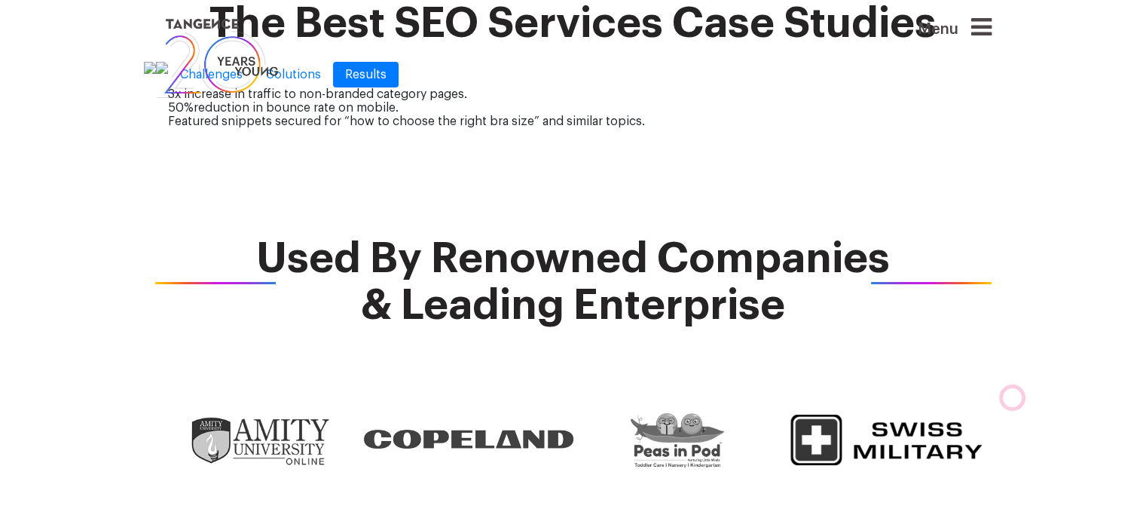
click at [307, 72] on link at bounding box center [501, 58] width 693 height 87
click at [225, 79] on img at bounding box center [217, 58] width 125 height 87
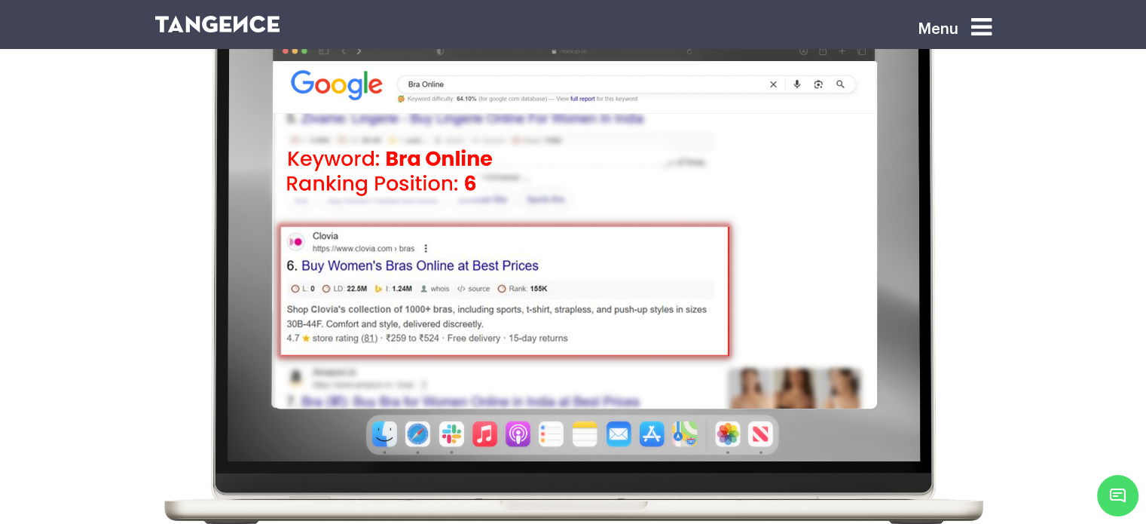
scroll to position [109, 0]
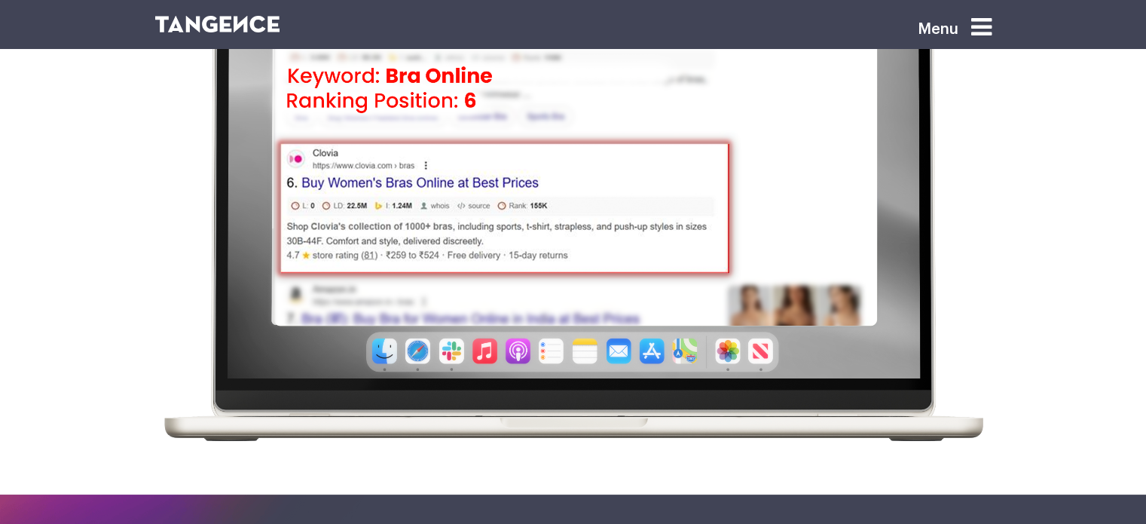
scroll to position [213, 0]
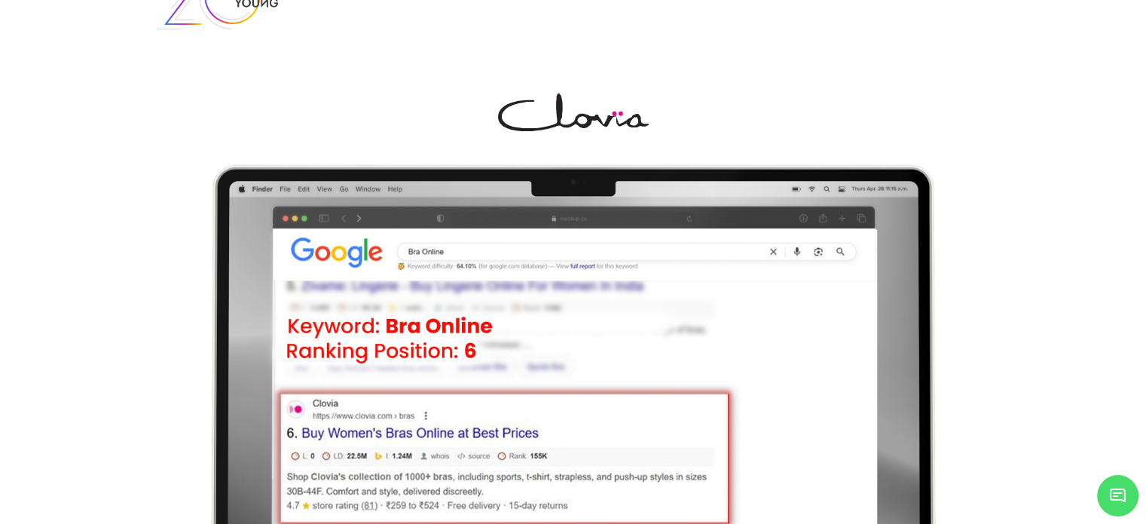
scroll to position [47, 0]
